Goal: Task Accomplishment & Management: Manage account settings

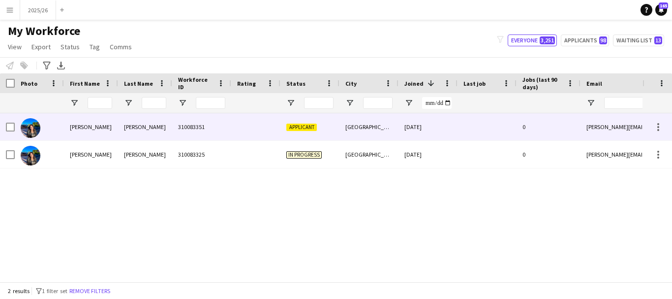
click at [245, 132] on div at bounding box center [255, 126] width 49 height 27
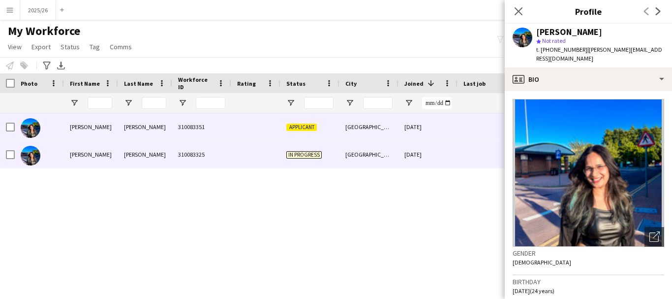
click at [268, 151] on div at bounding box center [255, 154] width 49 height 27
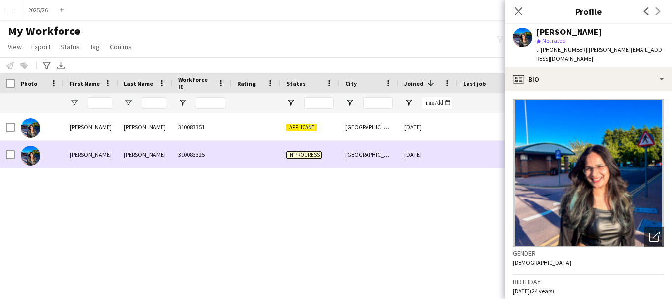
click at [382, 153] on div "[GEOGRAPHIC_DATA]" at bounding box center [368, 154] width 59 height 27
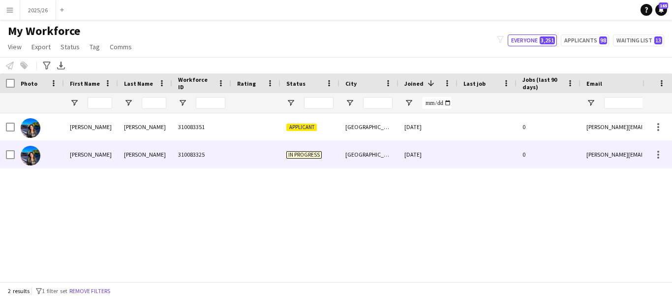
click at [400, 151] on div "[DATE]" at bounding box center [428, 154] width 59 height 27
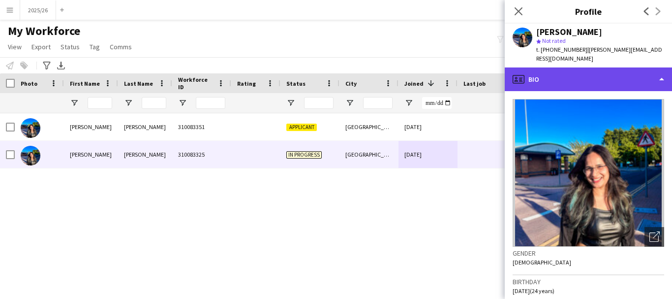
click at [427, 78] on div "profile Bio" at bounding box center [588, 79] width 167 height 24
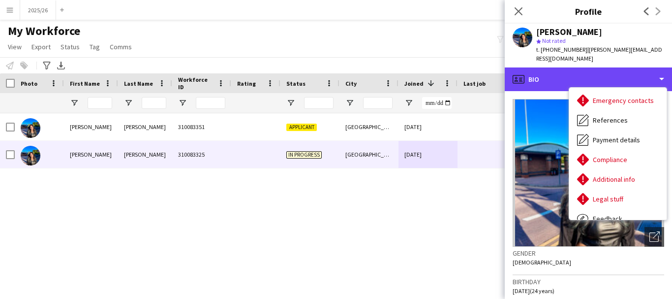
scroll to position [112, 0]
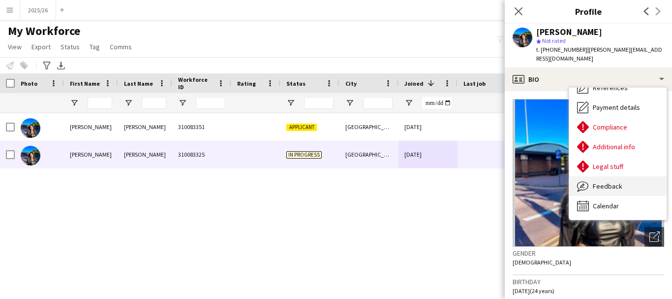
click at [427, 182] on span "Feedback" at bounding box center [608, 186] width 30 height 9
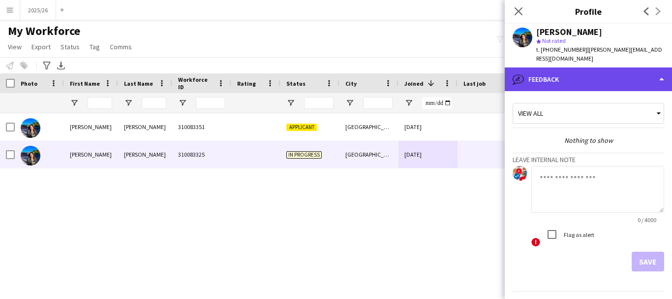
click at [427, 78] on div "bubble-pencil Feedback" at bounding box center [588, 79] width 167 height 24
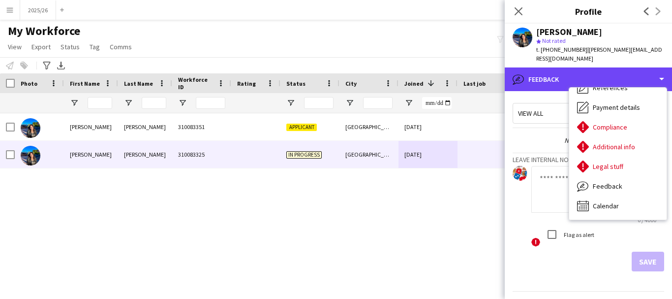
scroll to position [0, 0]
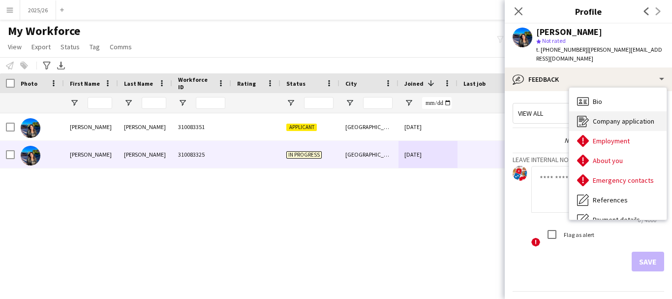
click at [427, 117] on span "Company application" at bounding box center [623, 121] width 61 height 9
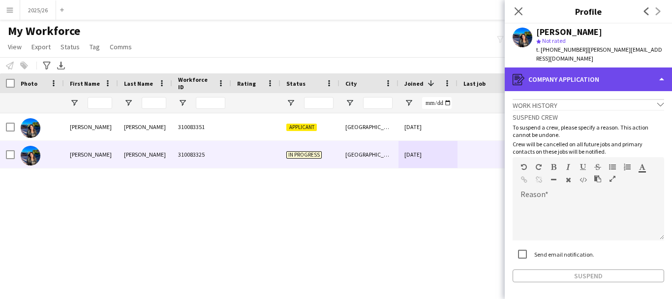
click at [427, 72] on div "register Company application" at bounding box center [588, 79] width 167 height 24
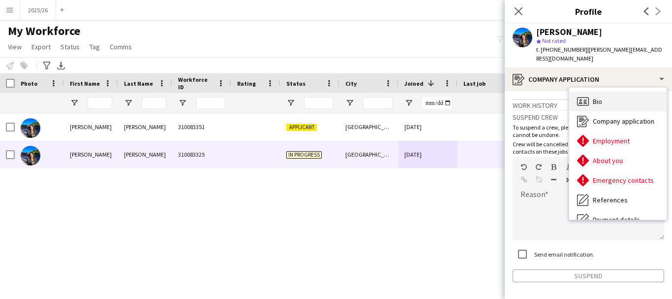
click at [427, 100] on div "Bio Bio" at bounding box center [617, 102] width 97 height 20
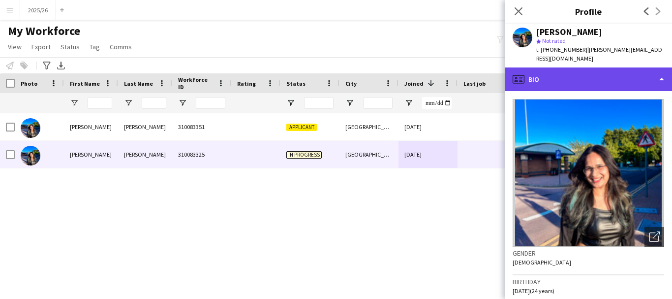
click at [427, 78] on div "profile Bio" at bounding box center [588, 79] width 167 height 24
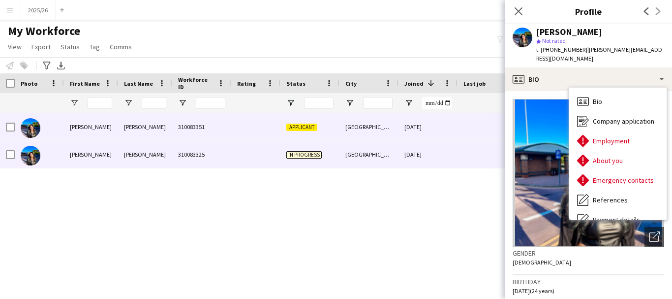
click at [414, 137] on div "[DATE]" at bounding box center [428, 126] width 59 height 27
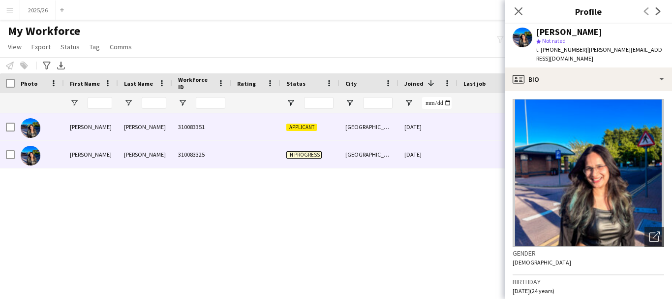
click at [426, 153] on div "[DATE]" at bounding box center [428, 154] width 59 height 27
click at [414, 133] on div "[DATE]" at bounding box center [428, 126] width 59 height 27
click at [421, 152] on div "[DATE]" at bounding box center [428, 154] width 59 height 27
click at [397, 126] on div "[GEOGRAPHIC_DATA]" at bounding box center [368, 126] width 59 height 27
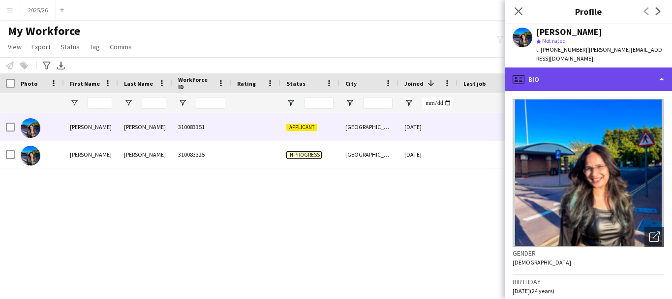
click at [427, 67] on div "profile Bio" at bounding box center [588, 79] width 167 height 24
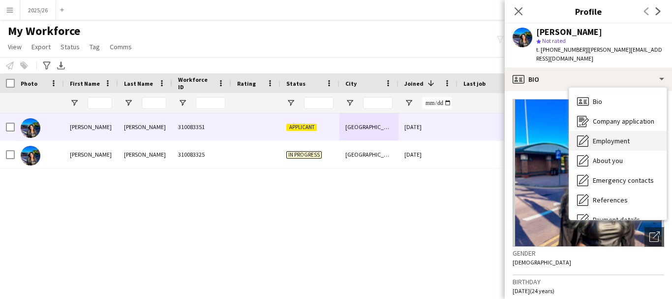
click at [427, 131] on div "Employment Employment" at bounding box center [617, 141] width 97 height 20
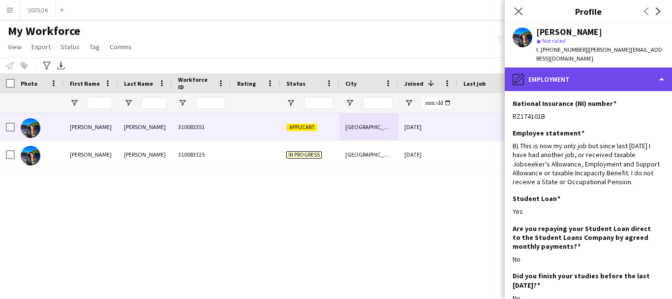
click at [427, 70] on div "pencil4 Employment" at bounding box center [588, 79] width 167 height 24
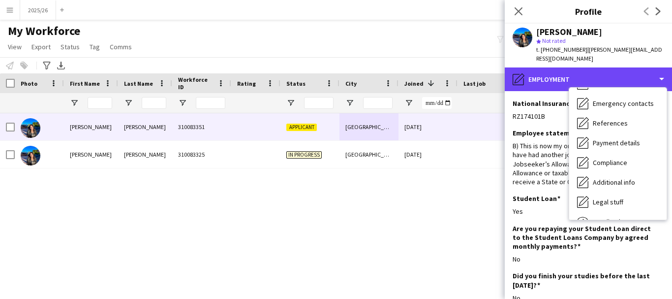
scroll to position [112, 0]
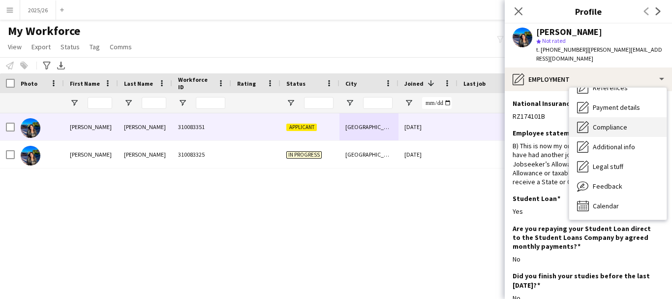
click at [427, 124] on div "Compliance Compliance" at bounding box center [617, 127] width 97 height 20
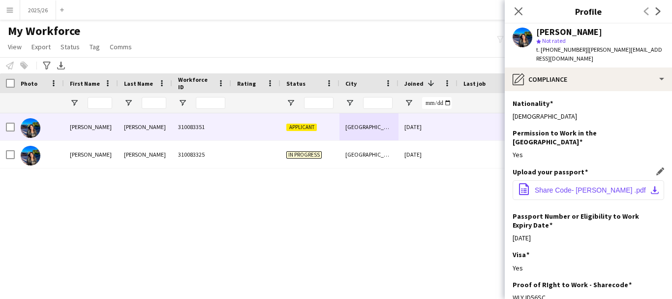
click at [427, 186] on span "Share Code- Himanshi Thakur .pdf" at bounding box center [590, 190] width 111 height 8
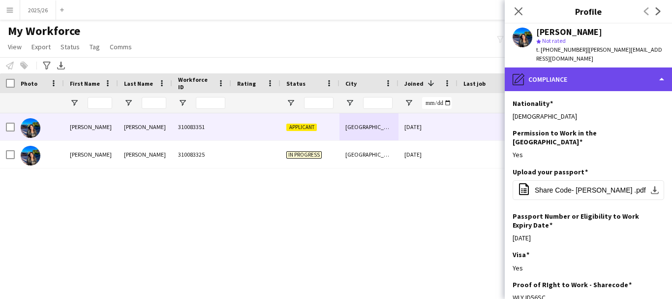
click at [427, 67] on div "pencil4 Compliance" at bounding box center [588, 79] width 167 height 24
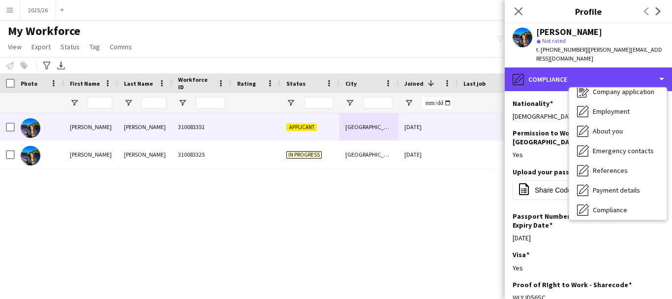
scroll to position [0, 0]
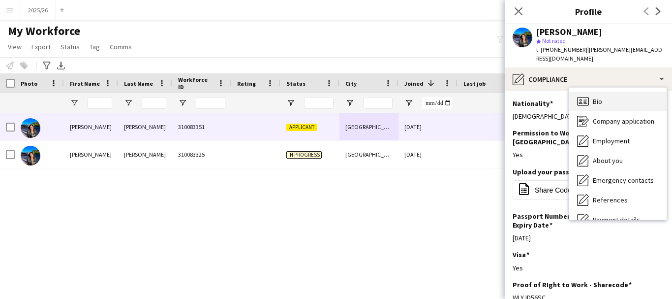
click at [427, 97] on span "Bio" at bounding box center [597, 101] width 9 height 9
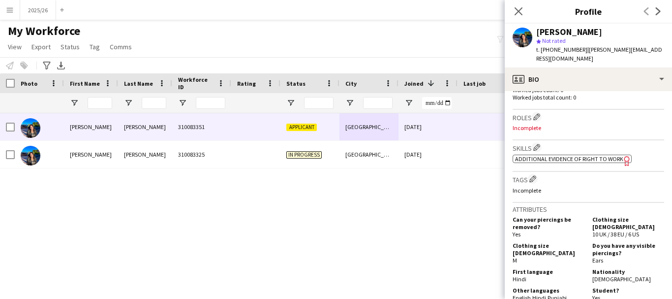
scroll to position [306, 0]
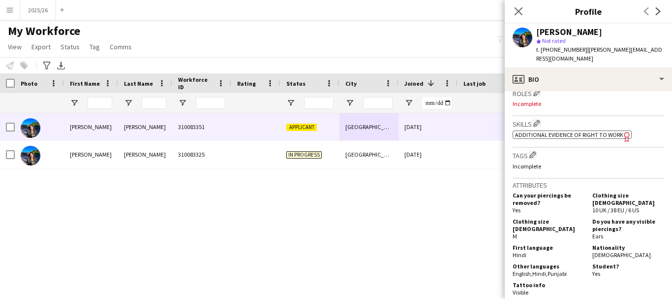
click at [427, 131] on span "Additional evidence of Right to Work" at bounding box center [569, 134] width 108 height 7
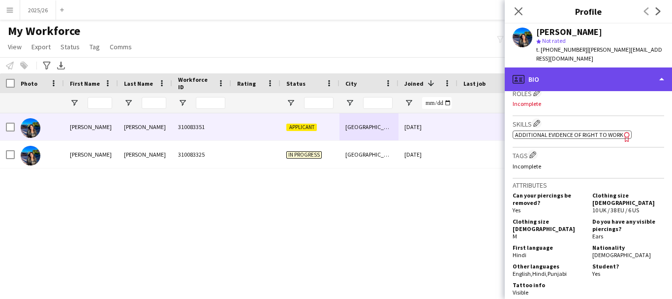
click at [427, 77] on div "profile Bio" at bounding box center [588, 79] width 167 height 24
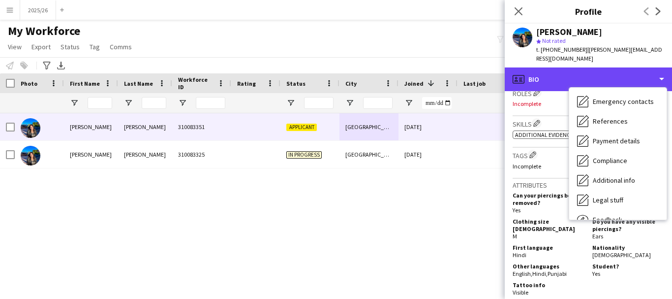
scroll to position [112, 0]
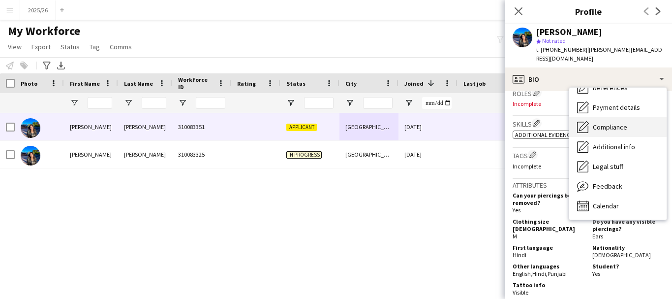
click at [427, 123] on span "Compliance" at bounding box center [610, 127] width 34 height 9
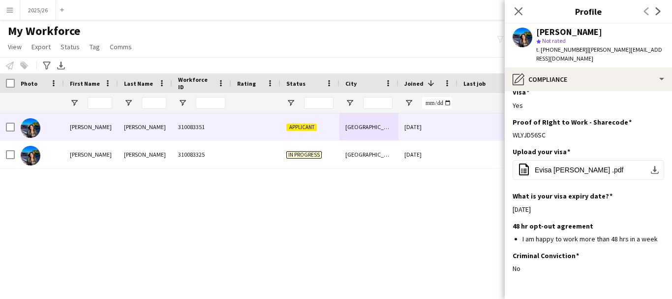
scroll to position [163, 0]
click at [427, 159] on button "office-file-sheet Evisa Himanshi Thakur .pdf download-bottom" at bounding box center [589, 169] width 152 height 20
click at [427, 14] on icon "Close pop-in" at bounding box center [518, 10] width 9 height 9
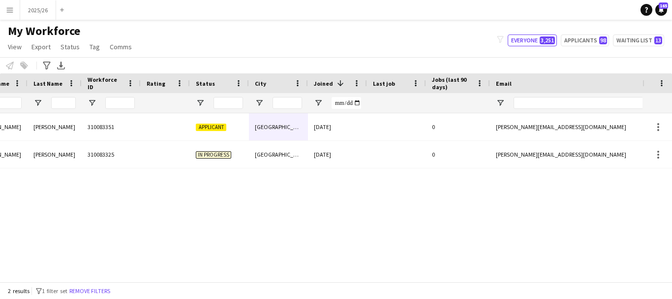
scroll to position [0, 0]
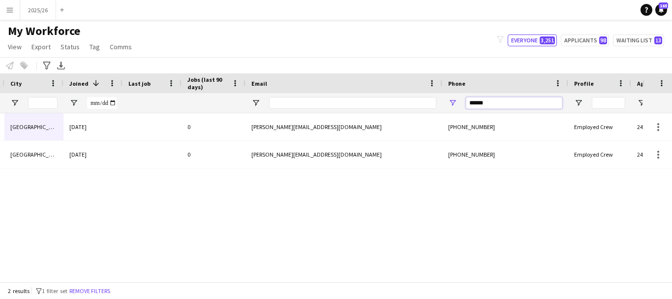
drag, startPoint x: 491, startPoint y: 106, endPoint x: 378, endPoint y: 120, distance: 113.0
click at [378, 120] on div "Workforce Details Rating Status City 1" at bounding box center [336, 177] width 672 height 208
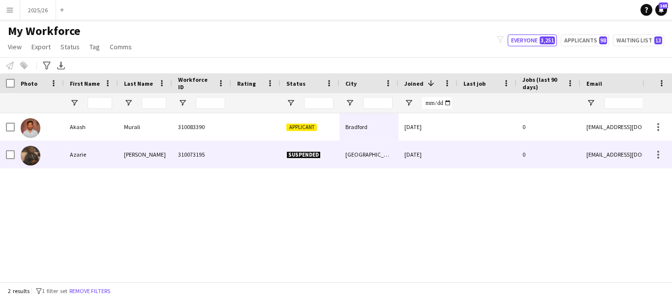
type input "******"
click at [206, 154] on div "310073195" at bounding box center [201, 154] width 59 height 27
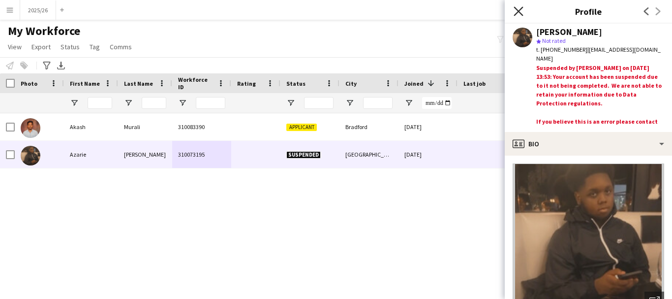
click at [427, 15] on icon "Close pop-in" at bounding box center [518, 10] width 9 height 9
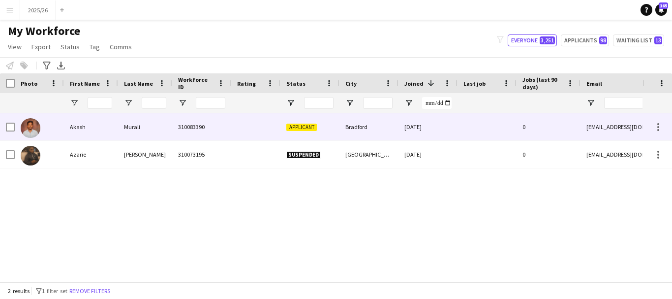
click at [330, 122] on div "Applicant" at bounding box center [309, 126] width 59 height 27
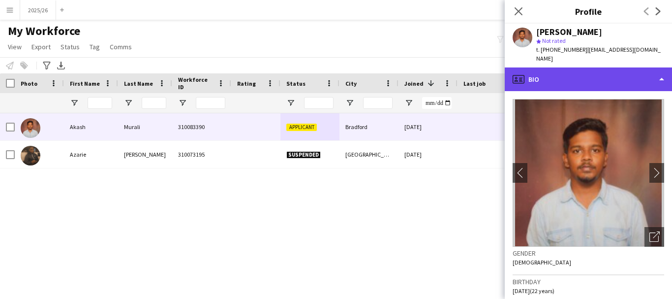
click at [427, 77] on div "profile Bio" at bounding box center [588, 79] width 167 height 24
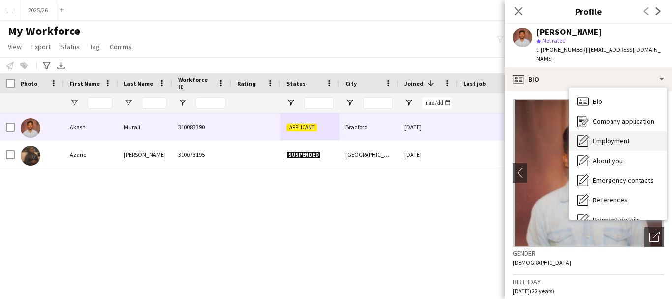
click at [427, 136] on div "Employment Employment" at bounding box center [617, 141] width 97 height 20
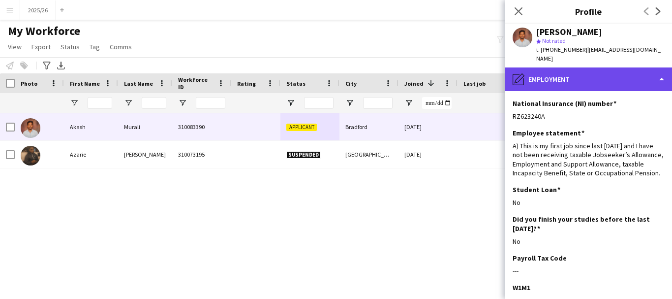
click at [427, 67] on div "pencil4 Employment" at bounding box center [588, 79] width 167 height 24
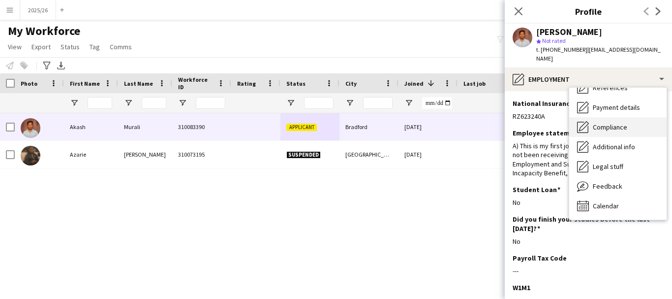
click at [427, 123] on span "Compliance" at bounding box center [610, 127] width 34 height 9
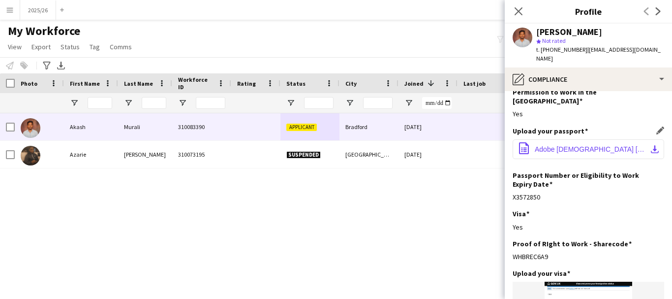
click at [427, 145] on span "Adobe Scan 26 Jan 2025.pdf" at bounding box center [590, 149] width 111 height 8
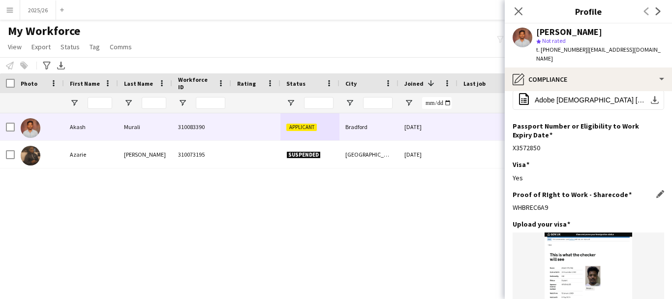
drag, startPoint x: 570, startPoint y: 185, endPoint x: 529, endPoint y: 177, distance: 41.3
click at [427, 190] on div "Proof of RIght to Work - Sharecode Edit this field WHBREC6A9" at bounding box center [589, 205] width 152 height 30
click at [427, 190] on h3 "Proof of RIght to Work - Sharecode" at bounding box center [572, 194] width 119 height 9
drag, startPoint x: 552, startPoint y: 187, endPoint x: 515, endPoint y: 193, distance: 37.0
click at [427, 203] on div "WHBREC6A9" at bounding box center [589, 207] width 152 height 9
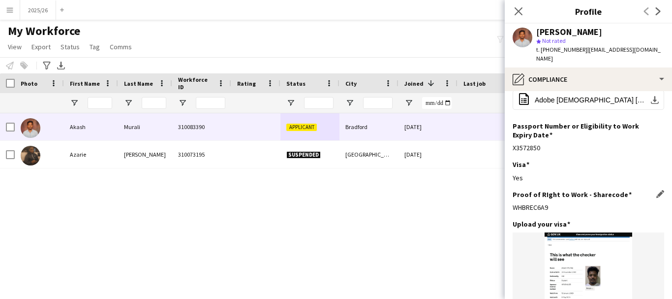
copy div "WHBREC6A9"
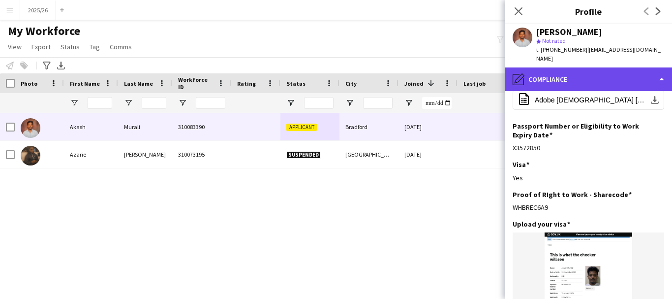
click at [427, 73] on div "pencil4 Compliance" at bounding box center [588, 79] width 167 height 24
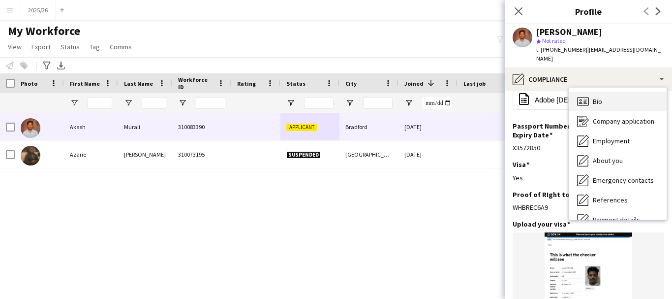
click at [427, 92] on div "Bio Bio" at bounding box center [617, 102] width 97 height 20
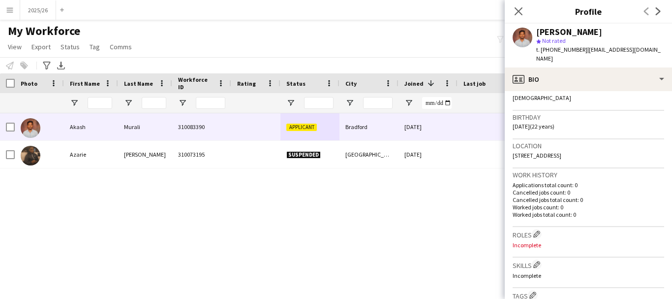
scroll to position [162, 0]
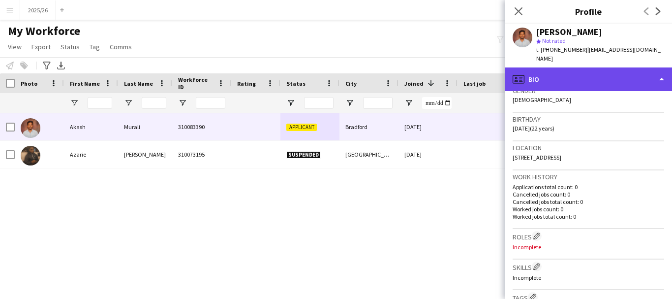
click at [427, 67] on div "profile Bio" at bounding box center [588, 79] width 167 height 24
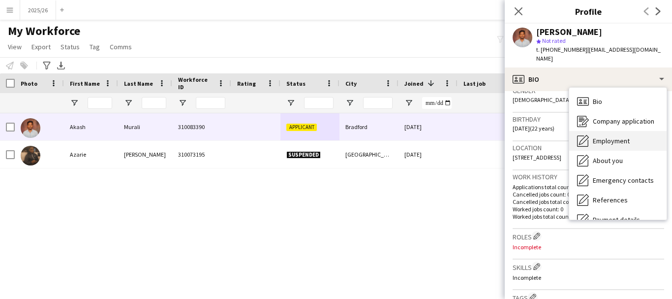
click at [427, 131] on div "Employment Employment" at bounding box center [617, 141] width 97 height 20
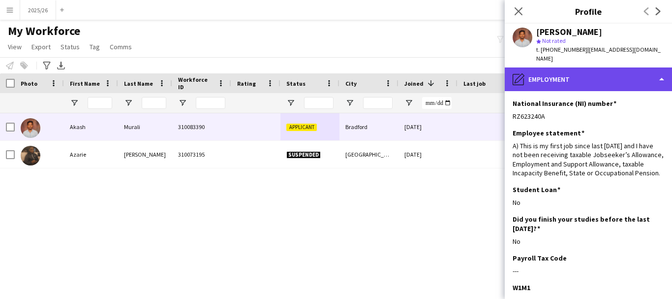
click at [427, 69] on div "pencil4 Employment" at bounding box center [588, 79] width 167 height 24
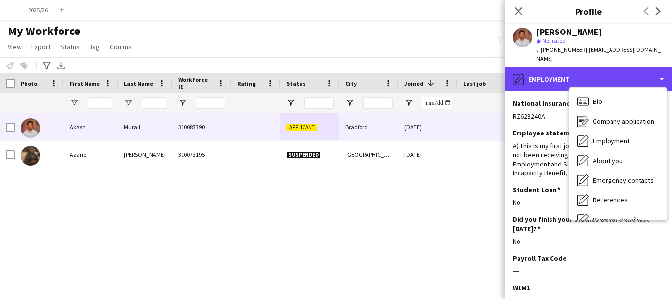
scroll to position [112, 0]
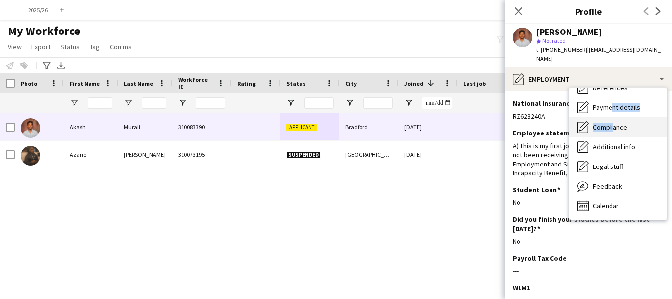
drag, startPoint x: 610, startPoint y: 101, endPoint x: 612, endPoint y: 113, distance: 12.5
click at [427, 113] on div "Bio Bio Company application Company application Employment Employment About you…" at bounding box center [617, 154] width 97 height 132
click at [427, 123] on span "Compliance" at bounding box center [610, 127] width 34 height 9
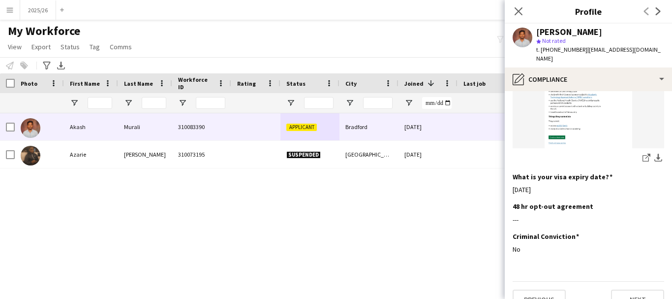
scroll to position [0, 0]
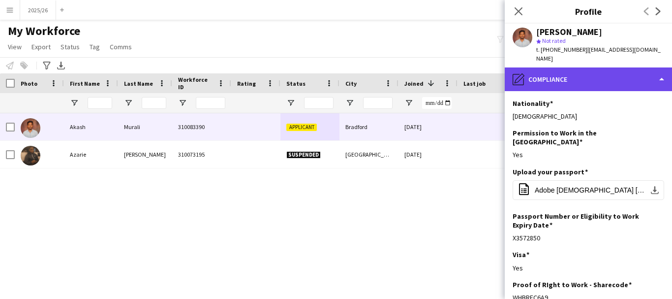
click at [427, 67] on div "pencil4 Compliance" at bounding box center [588, 79] width 167 height 24
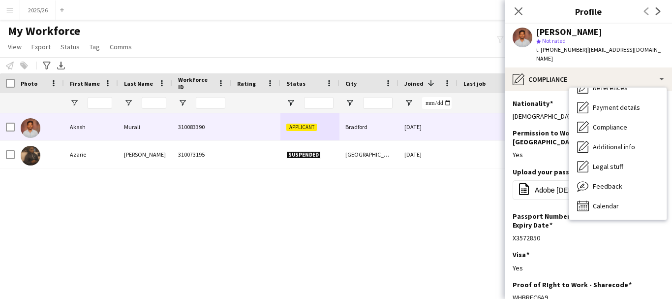
drag, startPoint x: 659, startPoint y: 107, endPoint x: 666, endPoint y: 105, distance: 7.2
click at [427, 105] on div "Bio Bio Company application Company application Employment Employment About you…" at bounding box center [617, 154] width 97 height 132
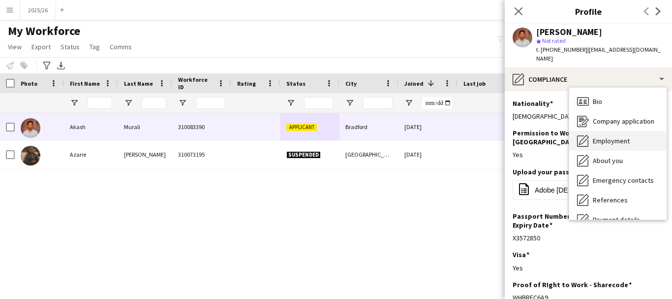
click at [427, 131] on div "Employment Employment" at bounding box center [617, 141] width 97 height 20
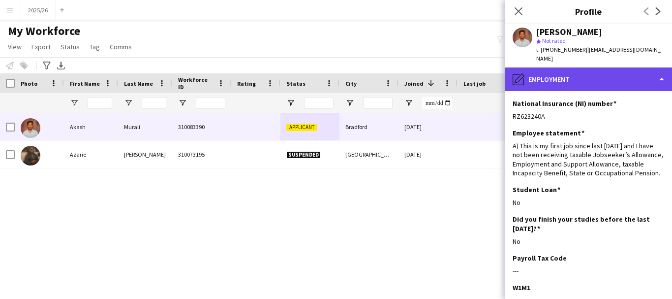
click at [427, 73] on div "pencil4 Employment" at bounding box center [588, 79] width 167 height 24
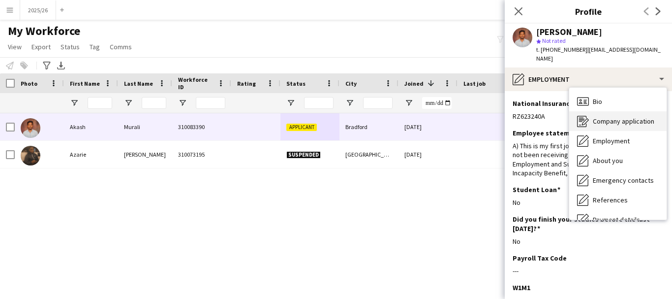
click at [427, 111] on div "Company application Company application" at bounding box center [617, 121] width 97 height 20
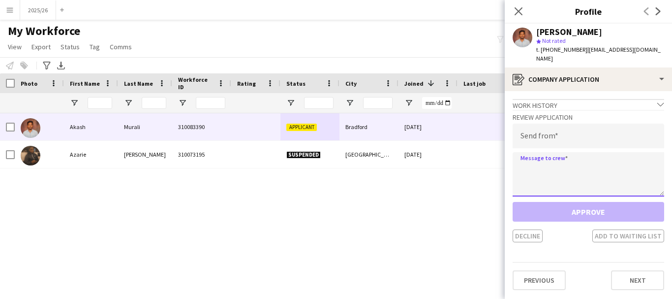
click at [427, 163] on textarea at bounding box center [589, 174] width 152 height 44
paste textarea "**********"
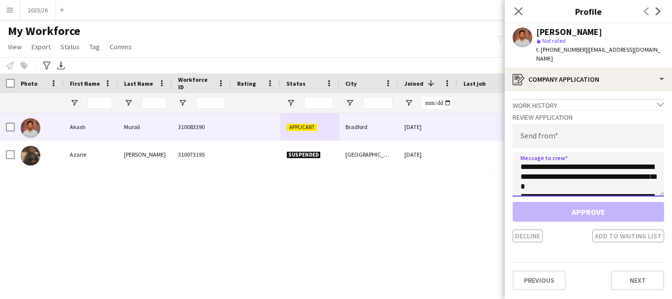
scroll to position [193, 0]
type textarea "**********"
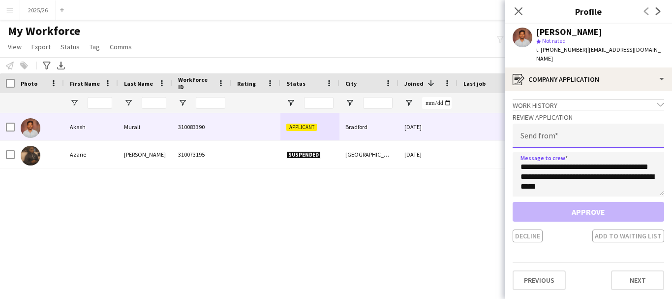
click at [427, 130] on input "email" at bounding box center [589, 135] width 152 height 25
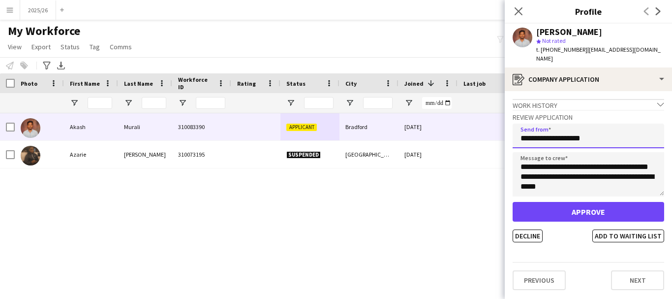
type input "**********"
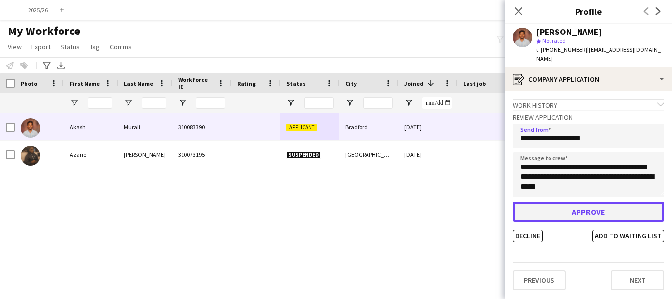
click at [427, 202] on button "Approve" at bounding box center [589, 212] width 152 height 20
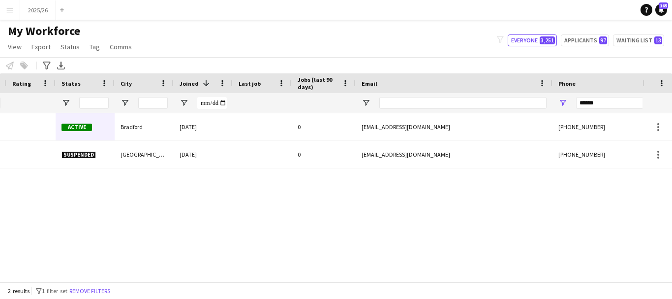
scroll to position [0, 274]
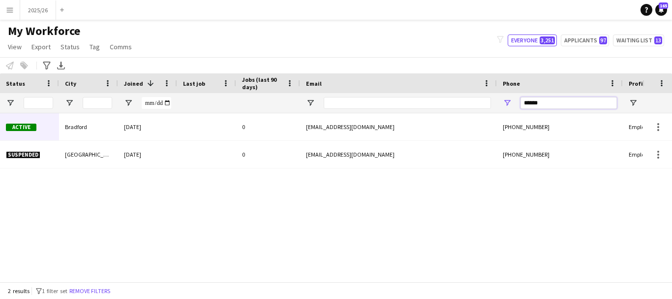
drag, startPoint x: 551, startPoint y: 108, endPoint x: 450, endPoint y: 91, distance: 102.4
click at [427, 91] on div "Workforce Details Rating Status City" at bounding box center [253, 93] width 1067 height 40
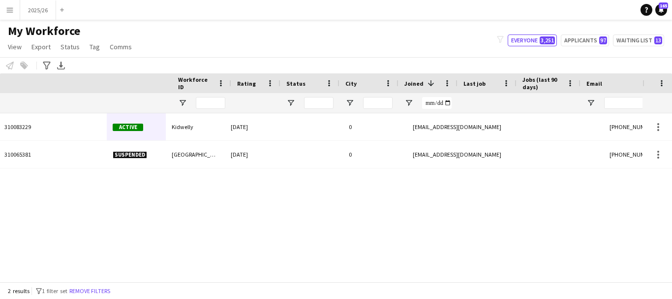
scroll to position [0, 0]
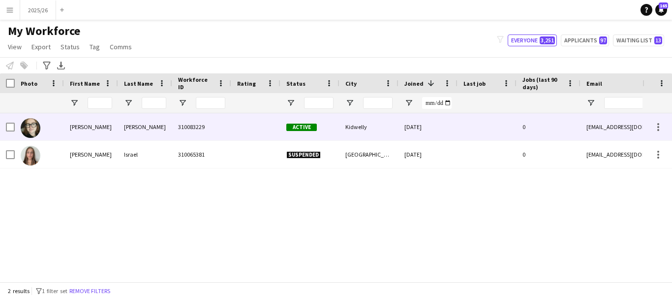
click at [188, 124] on div "310083229" at bounding box center [201, 126] width 59 height 27
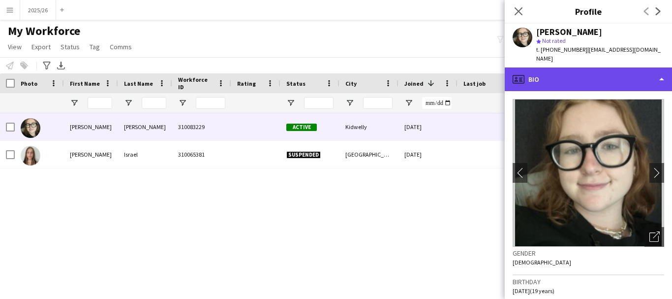
click at [427, 67] on div "profile Bio" at bounding box center [588, 79] width 167 height 24
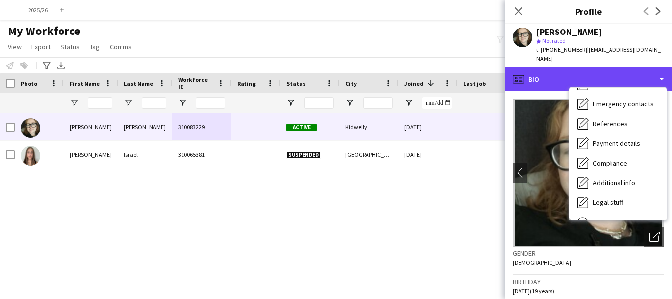
scroll to position [112, 0]
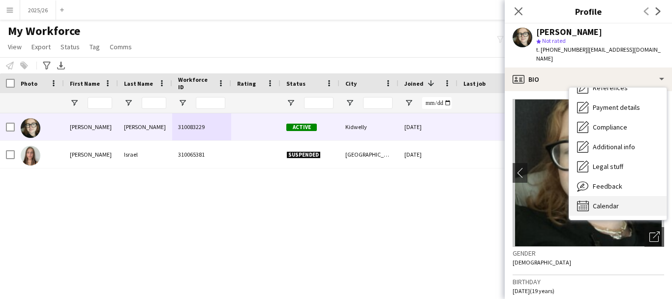
click at [427, 196] on div "Calendar Calendar" at bounding box center [617, 206] width 97 height 20
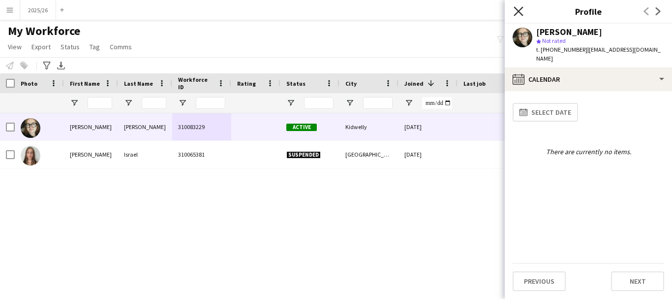
click at [427, 13] on icon at bounding box center [518, 10] width 9 height 9
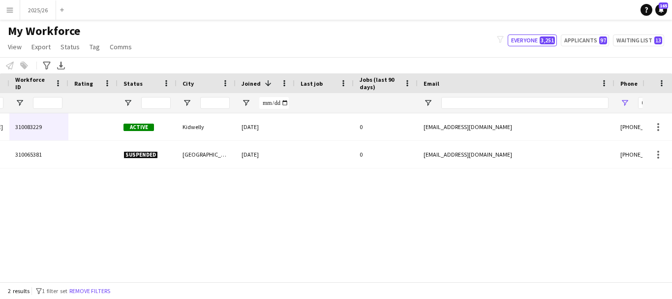
scroll to position [0, 360]
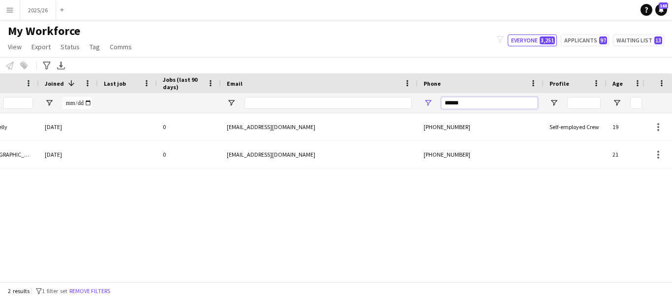
drag, startPoint x: 467, startPoint y: 109, endPoint x: 342, endPoint y: 88, distance: 126.7
click at [342, 88] on div "Workforce Details Rating Status City" at bounding box center [173, 93] width 1067 height 40
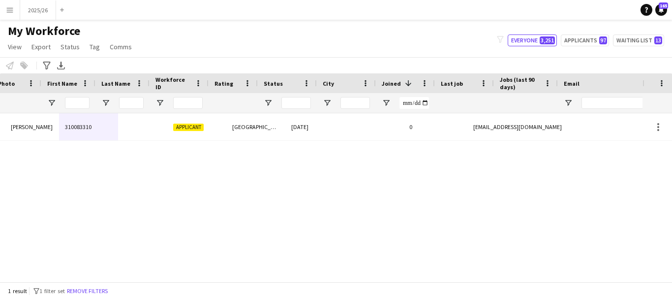
scroll to position [0, 0]
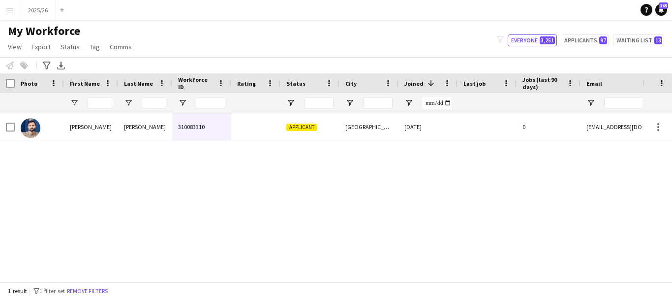
type input "******"
click at [178, 153] on div "Applicant London 14-08-2025 0 faizann099@gmail.com 310083310 Muhammad Faizan Gh…" at bounding box center [321, 193] width 643 height 161
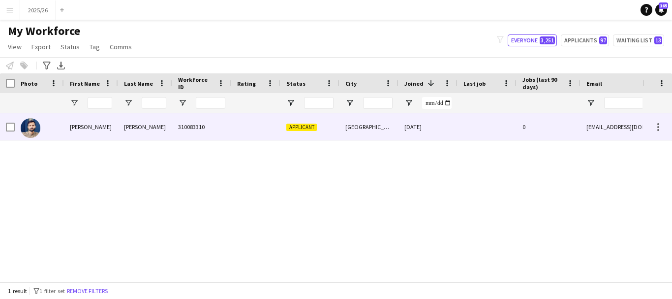
click at [154, 133] on div "Ghafoor" at bounding box center [145, 126] width 54 height 27
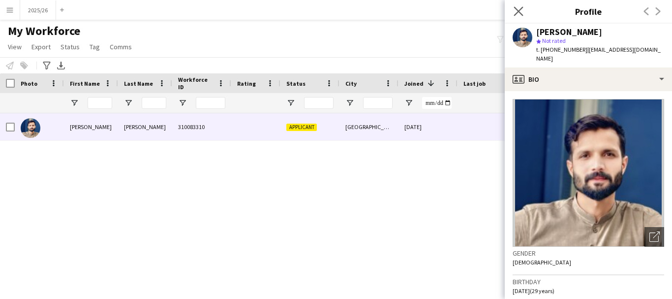
click at [427, 13] on app-icon "Close pop-in" at bounding box center [519, 11] width 14 height 14
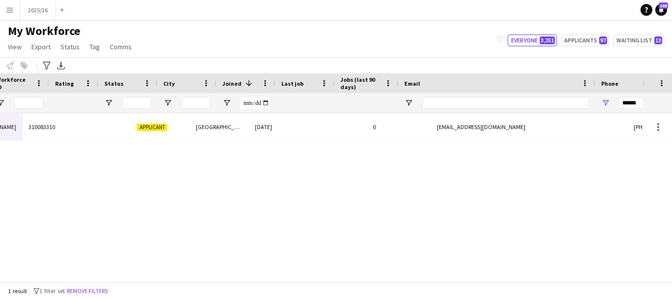
scroll to position [0, 182]
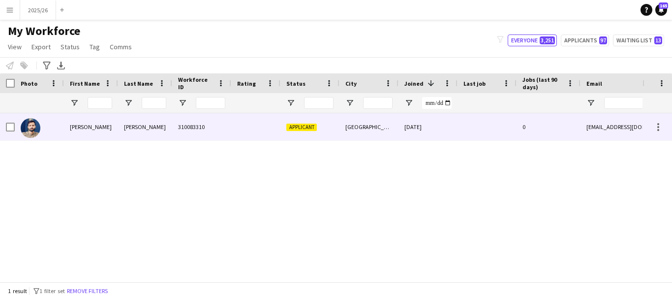
click at [95, 134] on div "Muhammad Faizan" at bounding box center [91, 126] width 54 height 27
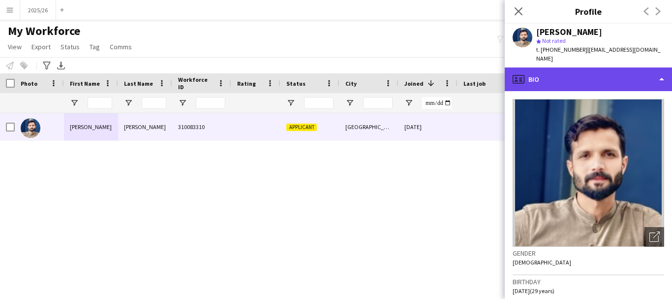
click at [427, 77] on div "profile Bio" at bounding box center [588, 79] width 167 height 24
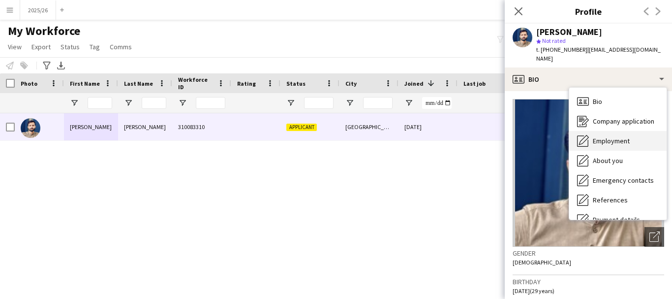
click at [427, 136] on span "Employment" at bounding box center [611, 140] width 37 height 9
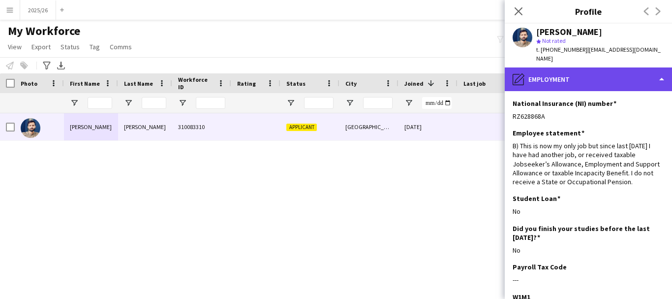
click at [427, 69] on div "pencil4 Employment" at bounding box center [588, 79] width 167 height 24
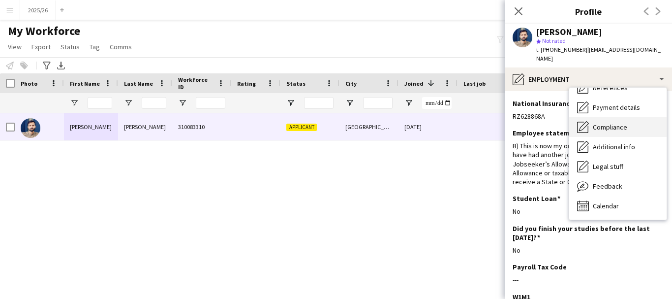
click at [427, 117] on div "Compliance Compliance" at bounding box center [617, 127] width 97 height 20
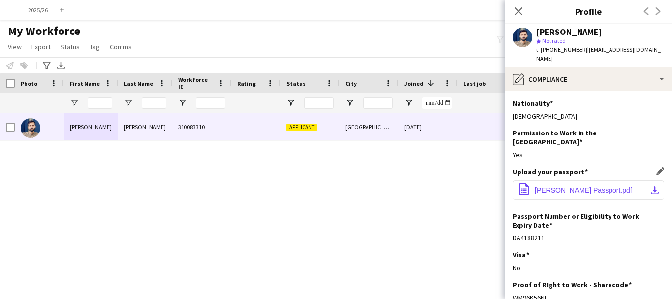
click at [427, 186] on span "Faizan Passport.pdf" at bounding box center [583, 190] width 97 height 8
drag, startPoint x: 563, startPoint y: 277, endPoint x: 506, endPoint y: 279, distance: 57.1
click at [427, 279] on app-section-data-types "Nationality Edit this field Pakistani Permission to Work in the UK Edit this fi…" at bounding box center [588, 195] width 167 height 208
copy div "WM96K56NL"
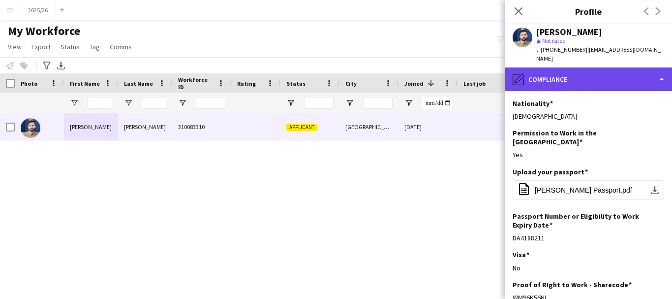
click at [427, 76] on div "pencil4 Compliance" at bounding box center [588, 79] width 167 height 24
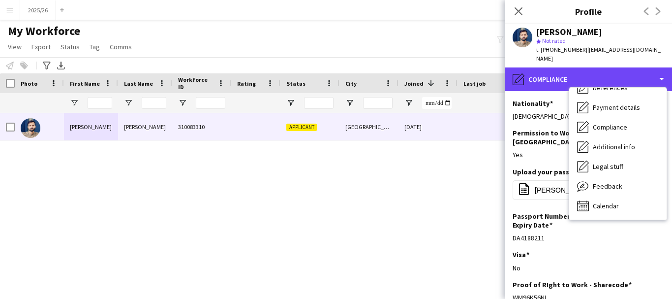
scroll to position [0, 0]
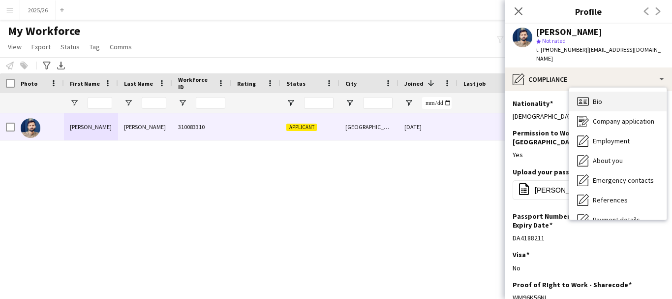
click at [427, 93] on div "Bio Bio" at bounding box center [617, 102] width 97 height 20
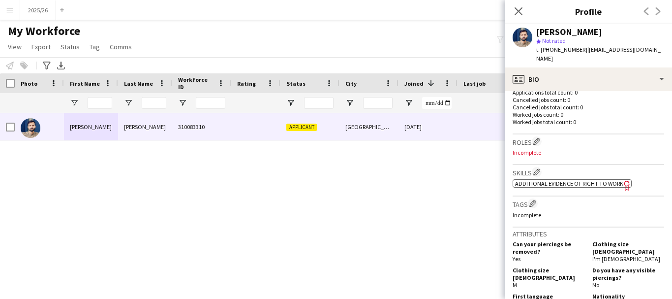
scroll to position [259, 0]
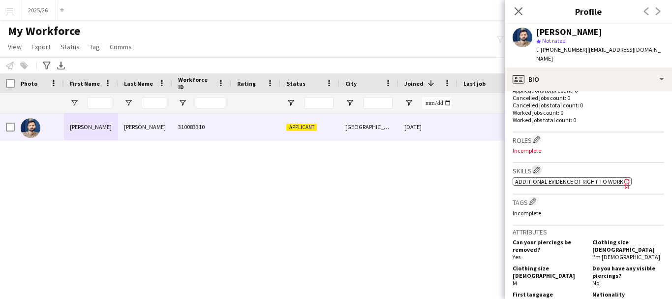
click at [427, 169] on app-icon "Edit crew company skills" at bounding box center [536, 169] width 7 height 7
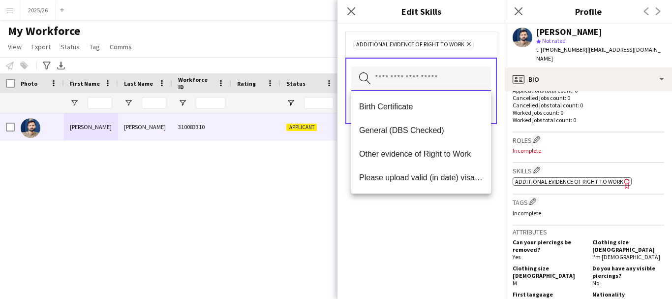
click at [415, 69] on input "text" at bounding box center [421, 78] width 140 height 25
click at [413, 149] on span "Other evidence of Right to Work" at bounding box center [421, 153] width 124 height 9
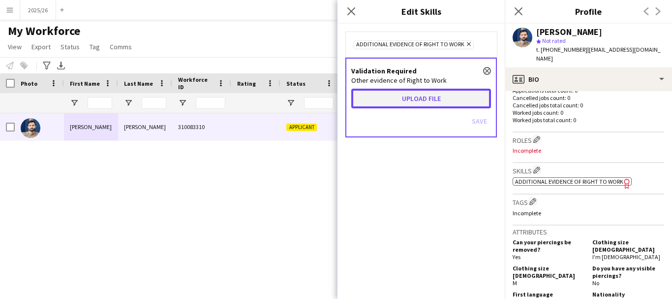
click at [383, 108] on button "Upload file" at bounding box center [421, 99] width 140 height 20
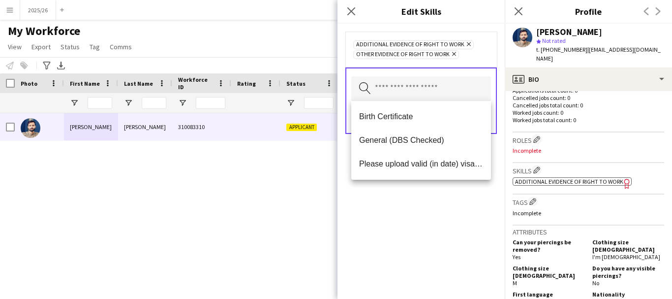
click at [427, 193] on div "Additional evidence of Right to Work Remove Other evidence of Right to Work Rem…" at bounding box center [421, 161] width 167 height 275
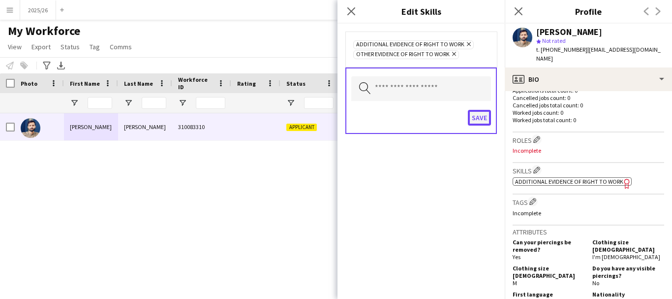
click at [427, 113] on button "Save" at bounding box center [479, 118] width 23 height 16
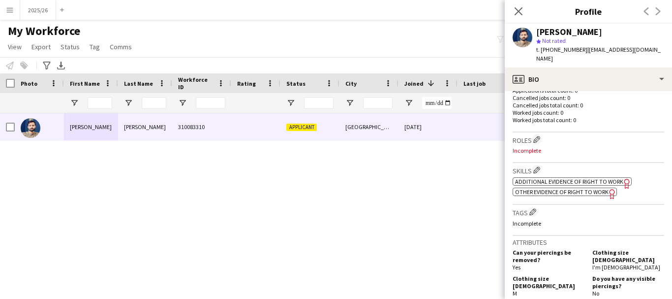
click at [427, 192] on span "Other evidence of Right to Work" at bounding box center [561, 191] width 93 height 7
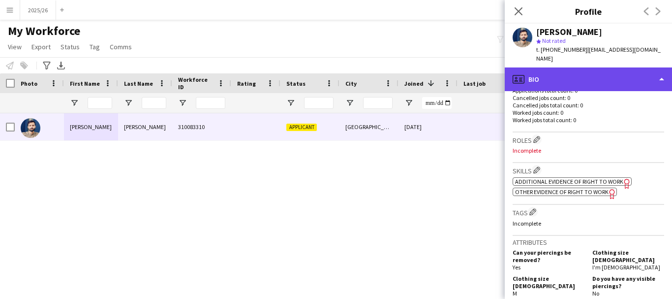
click at [427, 76] on div "profile Bio" at bounding box center [588, 79] width 167 height 24
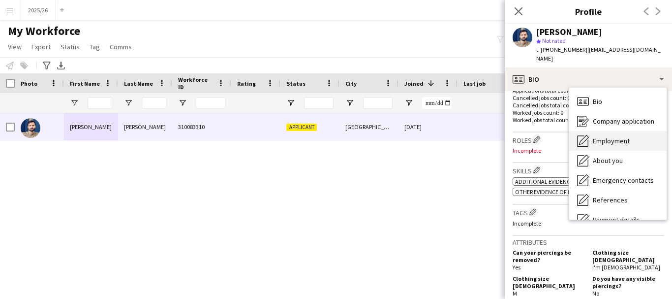
click at [427, 131] on div "Employment Employment" at bounding box center [617, 141] width 97 height 20
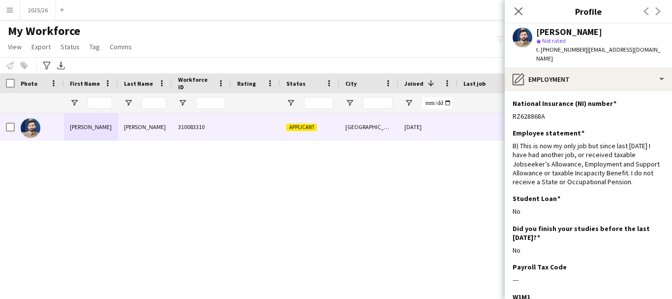
click at [427, 91] on app-section-data-types "National Insurance (NI) number Edit this field RZ628868A Employee statement Edi…" at bounding box center [588, 195] width 167 height 208
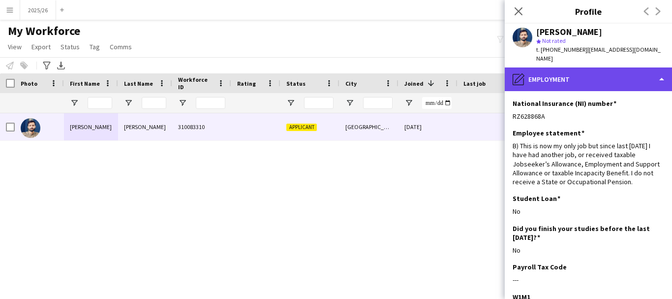
click at [427, 76] on div "pencil4 Employment" at bounding box center [588, 79] width 167 height 24
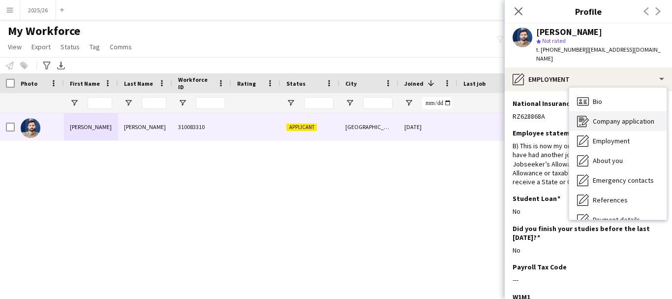
click at [427, 111] on div "Company application Company application" at bounding box center [617, 121] width 97 height 20
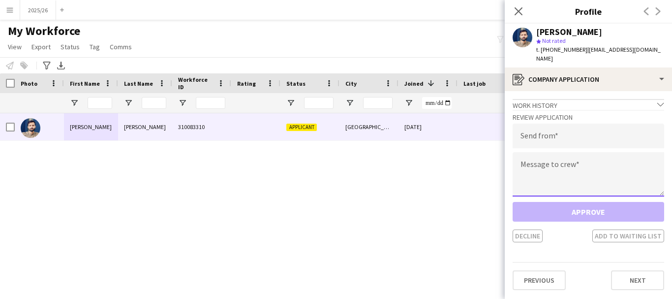
click at [427, 178] on textarea at bounding box center [589, 174] width 152 height 44
paste textarea "**********"
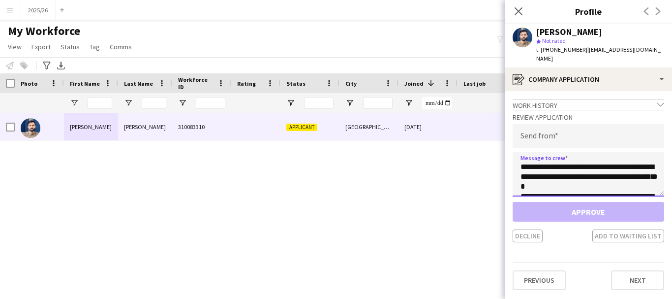
scroll to position [193, 0]
type textarea "**********"
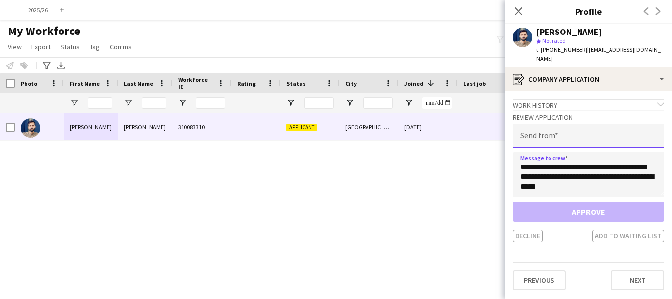
click at [427, 131] on input "email" at bounding box center [589, 135] width 152 height 25
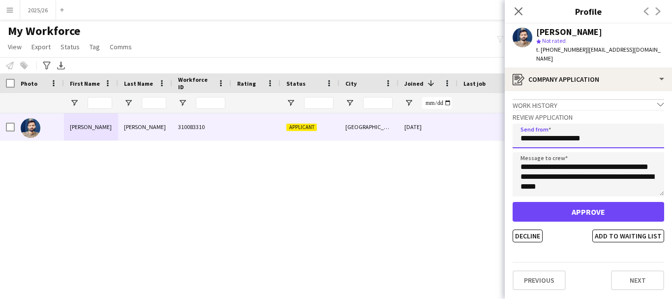
type input "**********"
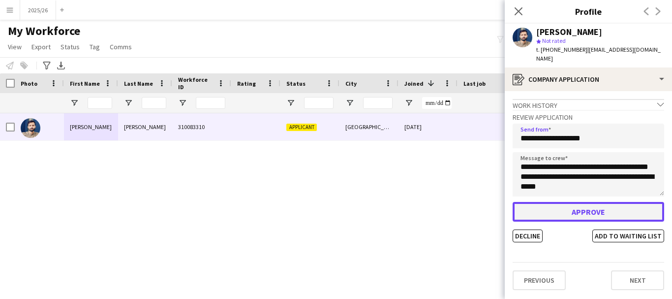
click at [427, 202] on button "Approve" at bounding box center [589, 212] width 152 height 20
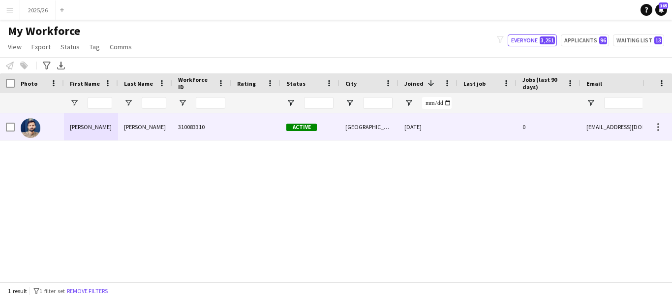
click at [172, 129] on div "310083310" at bounding box center [201, 126] width 59 height 27
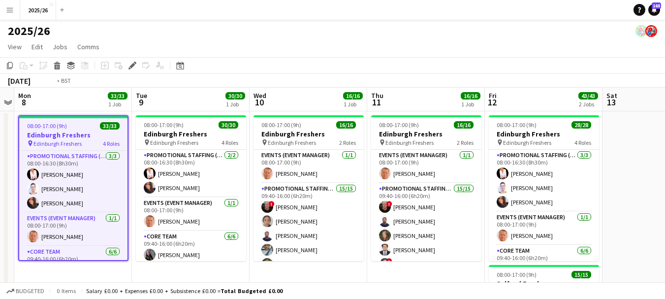
scroll to position [0, 358]
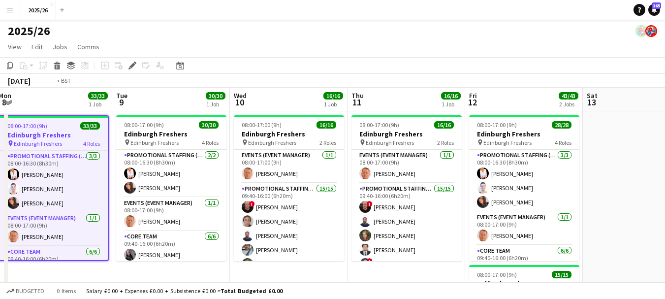
drag, startPoint x: 459, startPoint y: 177, endPoint x: 322, endPoint y: 178, distance: 137.3
click at [322, 178] on app-calendar-viewport "Fri 5 Sat 6 Sun 7 Mon 8 33/33 1 Job Tue 9 30/30 1 Job Wed 10 16/16 1 Job Thu 11…" at bounding box center [332, 282] width 665 height 388
drag, startPoint x: 556, startPoint y: 170, endPoint x: 445, endPoint y: 135, distance: 116.4
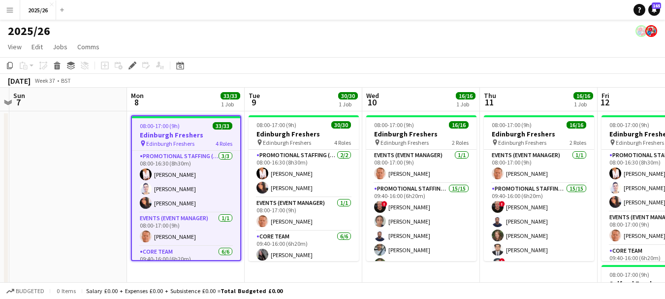
drag, startPoint x: 153, startPoint y: 217, endPoint x: 257, endPoint y: 256, distance: 110.6
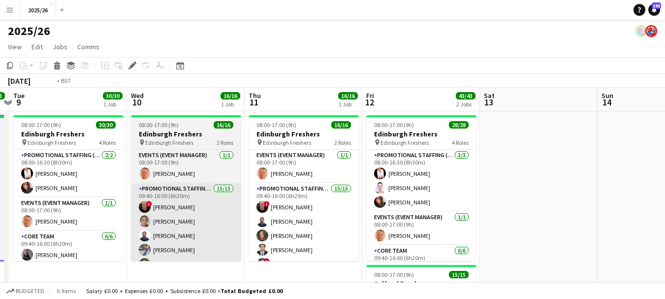
scroll to position [0, 353]
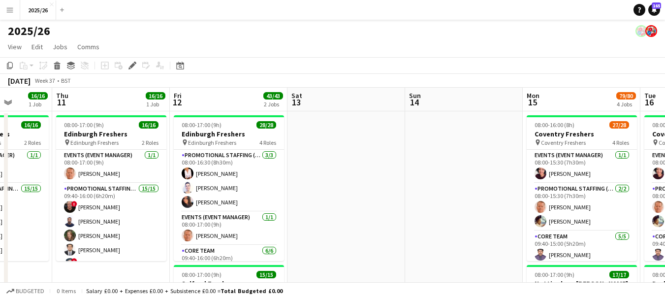
drag, startPoint x: 595, startPoint y: 177, endPoint x: 113, endPoint y: 140, distance: 483.5
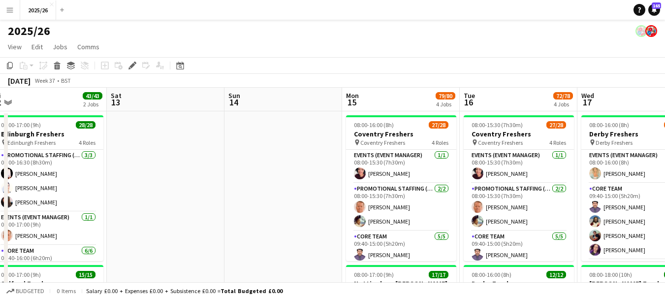
drag, startPoint x: 163, startPoint y: 118, endPoint x: 72, endPoint y: 149, distance: 96.6
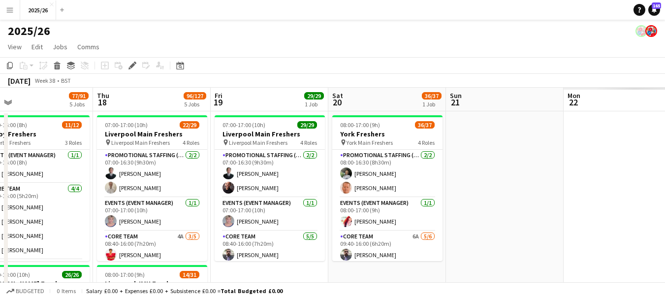
scroll to position [0, 316]
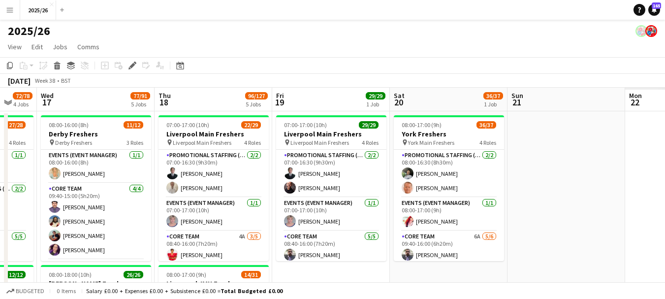
drag, startPoint x: 447, startPoint y: 149, endPoint x: 158, endPoint y: 177, distance: 289.6
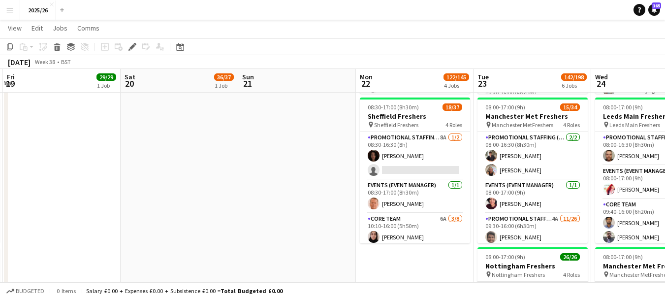
scroll to position [0, 278]
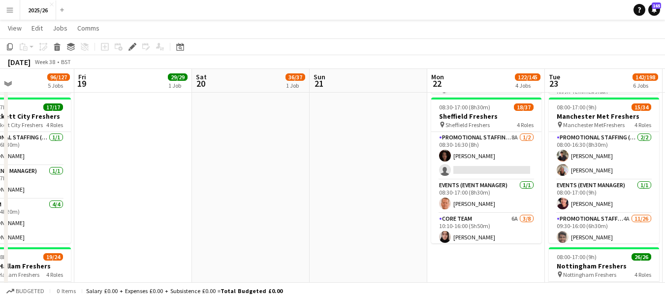
drag, startPoint x: 524, startPoint y: 200, endPoint x: 562, endPoint y: 310, distance: 116.1
click at [562, 298] on html "Menu Boards Boards Boards All jobs Status Workforce Workforce My Workforce Recr…" at bounding box center [332, 289] width 665 height 1509
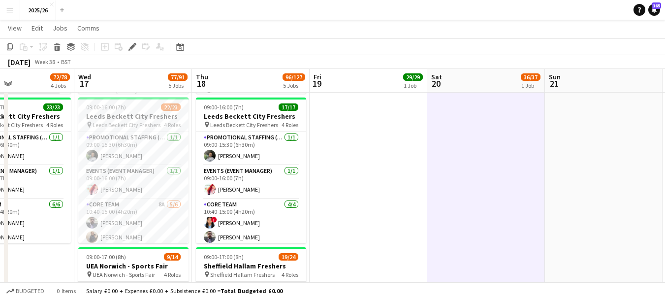
drag, startPoint x: 265, startPoint y: 245, endPoint x: 636, endPoint y: 222, distance: 371.6
click at [636, 222] on app-calendar-viewport "Sun 14 Mon 15 79/80 4 Jobs Tue 16 72/78 4 Jobs Wed 17 77/91 5 Jobs Thu 18 96/12…" at bounding box center [332, 300] width 665 height 1454
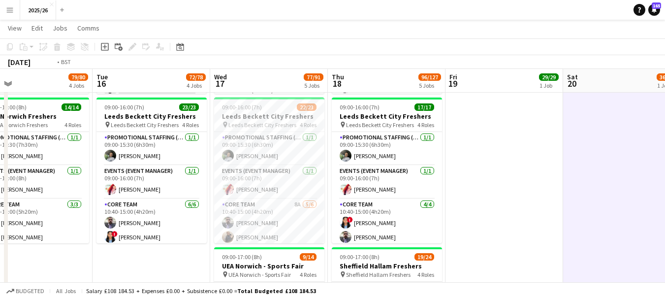
drag, startPoint x: 314, startPoint y: 206, endPoint x: 412, endPoint y: 195, distance: 99.0
click at [414, 196] on app-calendar-viewport "Sat 13 Sun 14 Mon 15 79/80 4 Jobs Tue 16 72/78 4 Jobs Wed 17 77/91 5 Jobs Thu 1…" at bounding box center [332, 300] width 665 height 1454
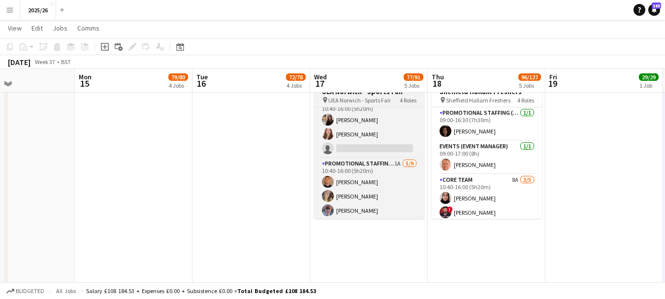
scroll to position [165, 0]
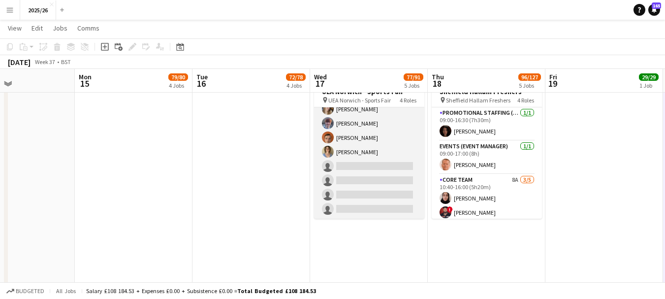
click at [369, 193] on app-card-role "Promotional Staffing (Brand Ambassadors) 1A 5/9 10:40-16:00 (5h20m) Jamie Hobbs…" at bounding box center [369, 145] width 110 height 148
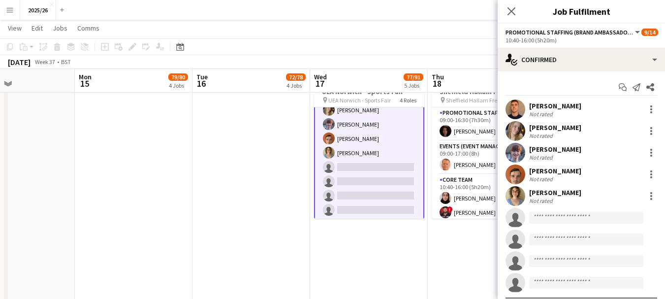
scroll to position [166, 0]
click at [561, 226] on app-invite-slot "single-neutral-actions" at bounding box center [580, 218] width 167 height 20
click at [555, 223] on input at bounding box center [586, 218] width 114 height 12
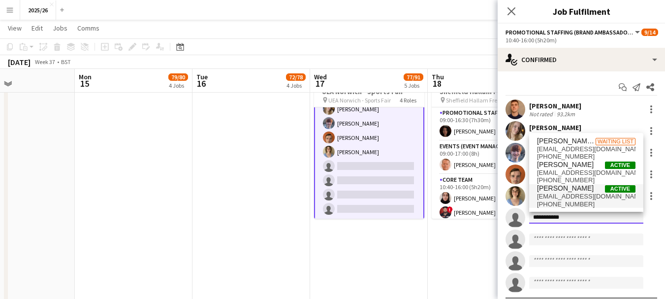
type input "**********"
click at [576, 191] on span "Muhammad Faizan Ghafoor" at bounding box center [565, 188] width 57 height 8
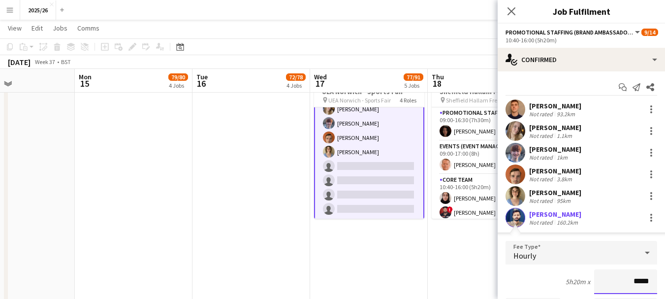
type input "******"
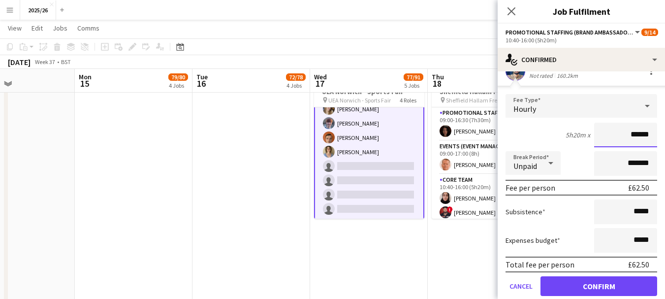
scroll to position [184, 0]
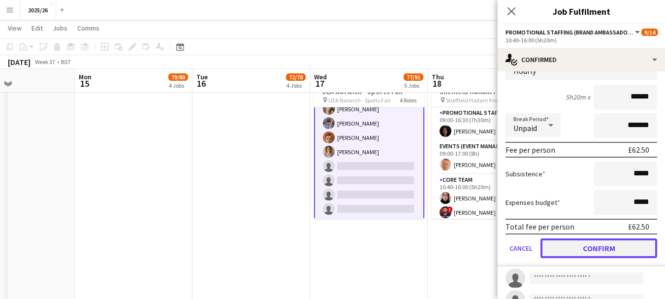
click at [598, 254] on button "Confirm" at bounding box center [598, 248] width 117 height 20
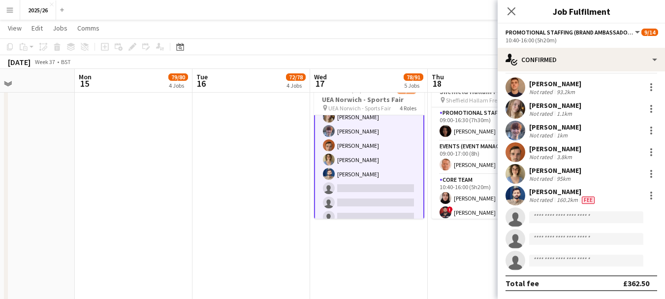
scroll to position [22, 0]
click at [511, 11] on icon at bounding box center [510, 10] width 9 height 9
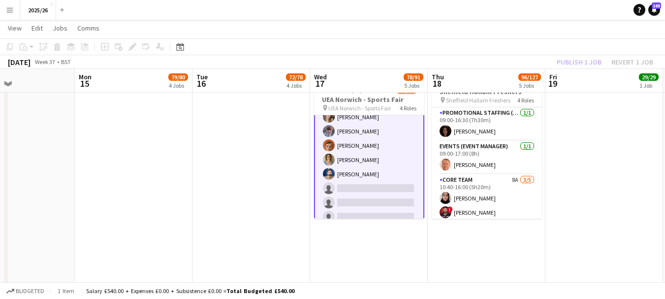
click at [575, 63] on div "Publish 1 job Revert 1 job" at bounding box center [605, 62] width 120 height 13
click at [575, 63] on button "Publish 1 job" at bounding box center [578, 62] width 53 height 13
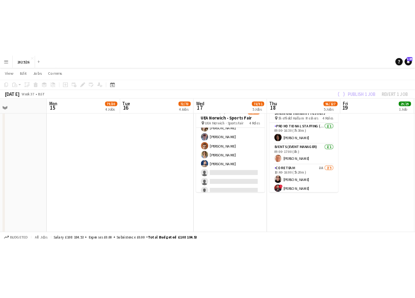
scroll to position [165, 0]
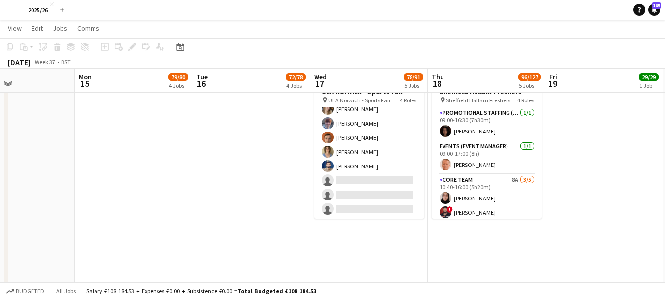
click at [575, 63] on div "September 2025 Week 37 • BST" at bounding box center [332, 62] width 665 height 14
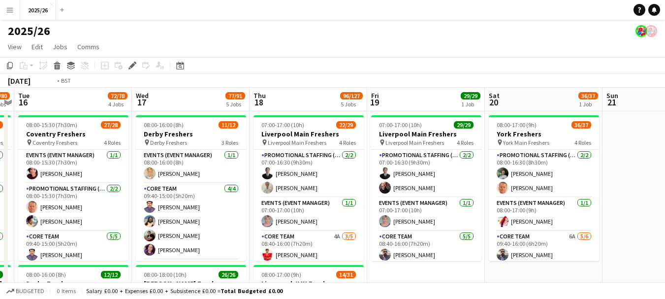
scroll to position [0, 221]
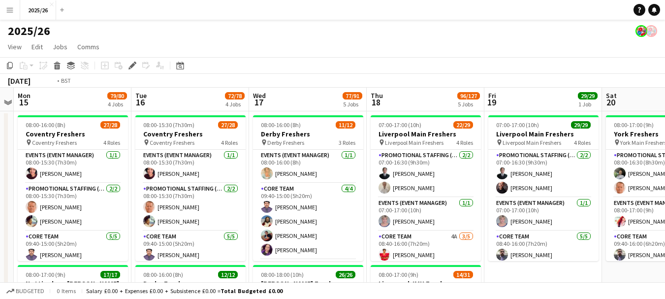
drag, startPoint x: 485, startPoint y: 175, endPoint x: 602, endPoint y: 194, distance: 118.7
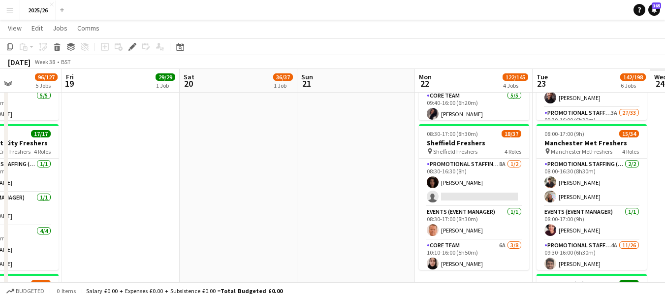
scroll to position [0, 416]
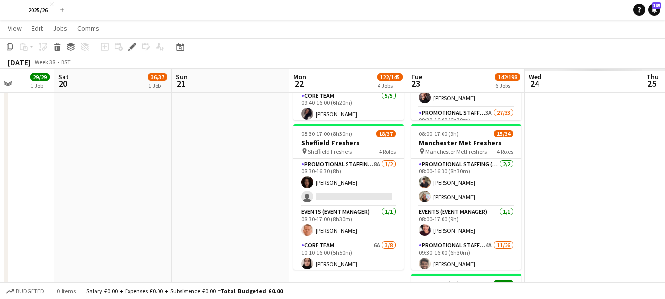
drag, startPoint x: 583, startPoint y: 173, endPoint x: 3, endPoint y: 153, distance: 580.4
click at [0, 157] on app-calendar-viewport "Tue 16 72/78 4 Jobs Wed 17 77/91 5 Jobs Thu 18 96/127 5 Jobs Fri 19 29/29 1 Job…" at bounding box center [332, 117] width 665 height 1034
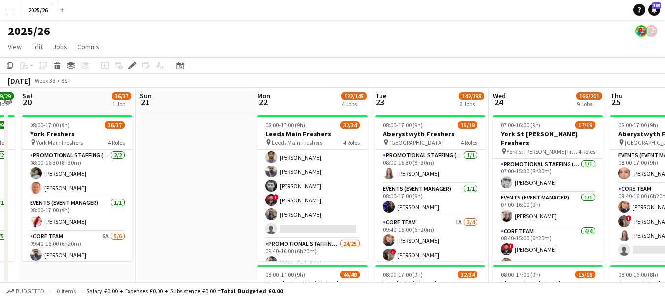
scroll to position [0, 343]
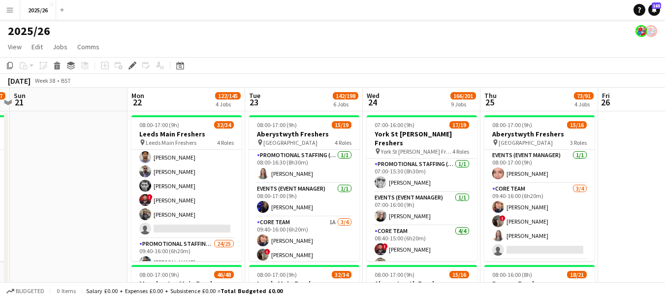
drag, startPoint x: 552, startPoint y: 170, endPoint x: 426, endPoint y: 162, distance: 126.2
